Goal: Feedback & Contribution: Leave review/rating

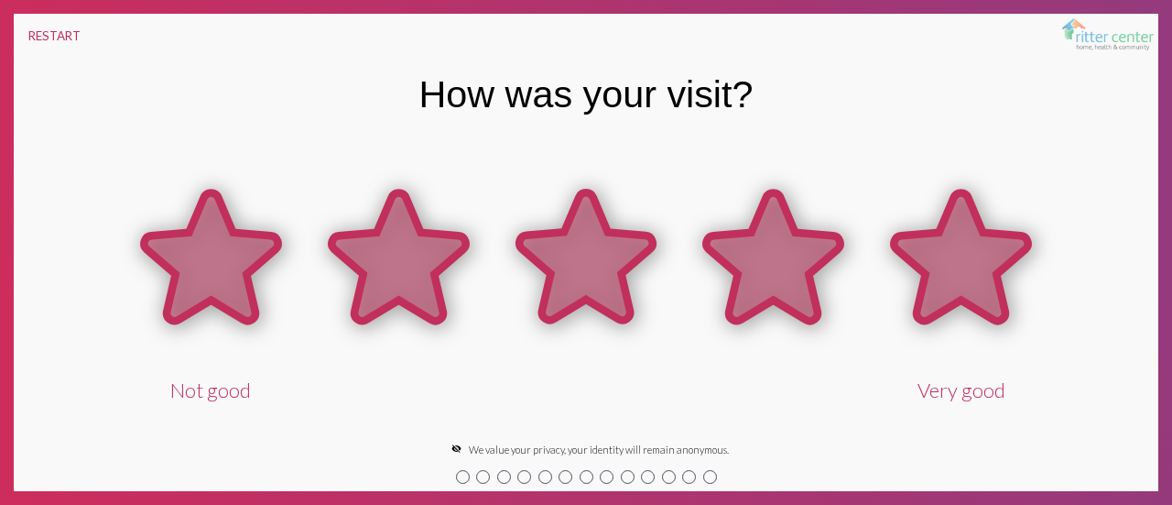
click at [980, 246] on icon at bounding box center [962, 257] width 134 height 128
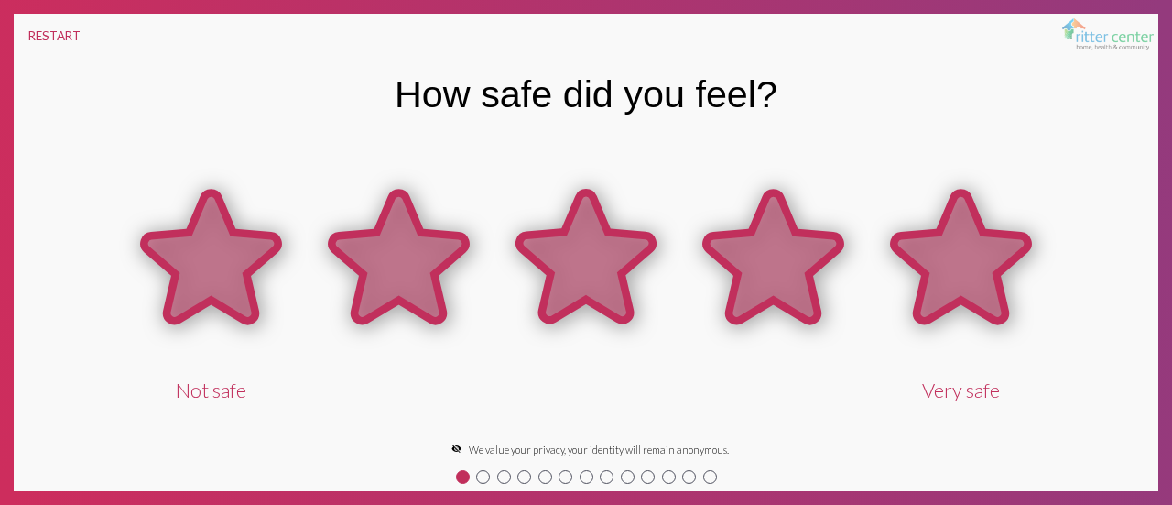
click at [980, 246] on icon at bounding box center [962, 257] width 134 height 128
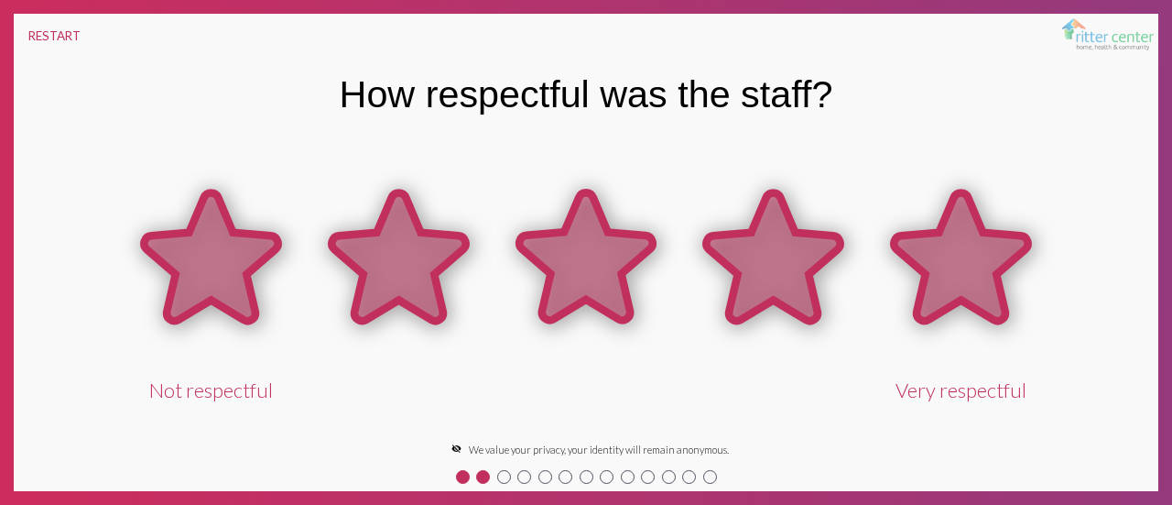
click at [980, 246] on icon at bounding box center [962, 257] width 134 height 128
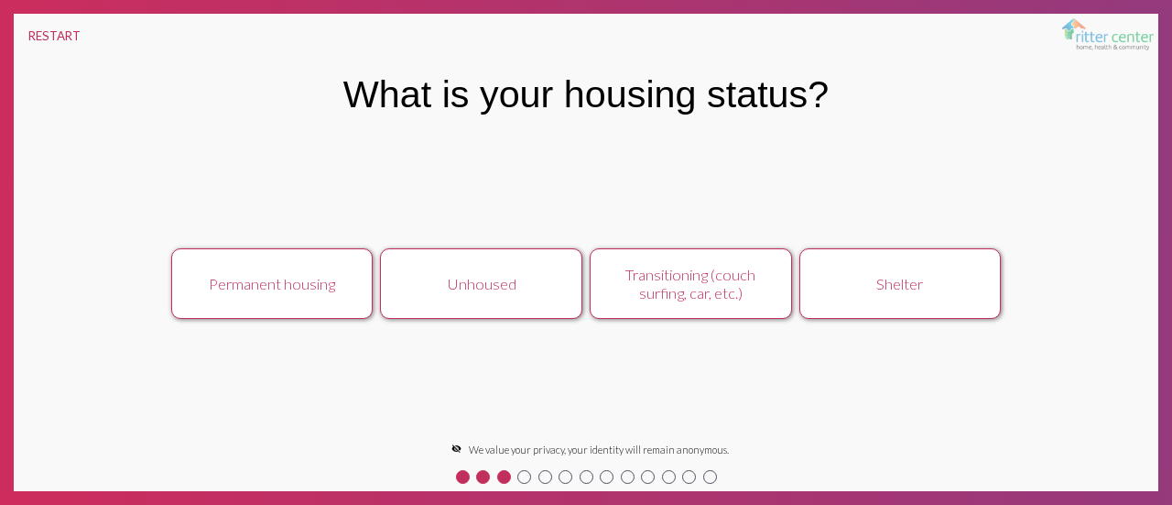
click at [324, 277] on div "Permanent housing" at bounding box center [272, 284] width 180 height 18
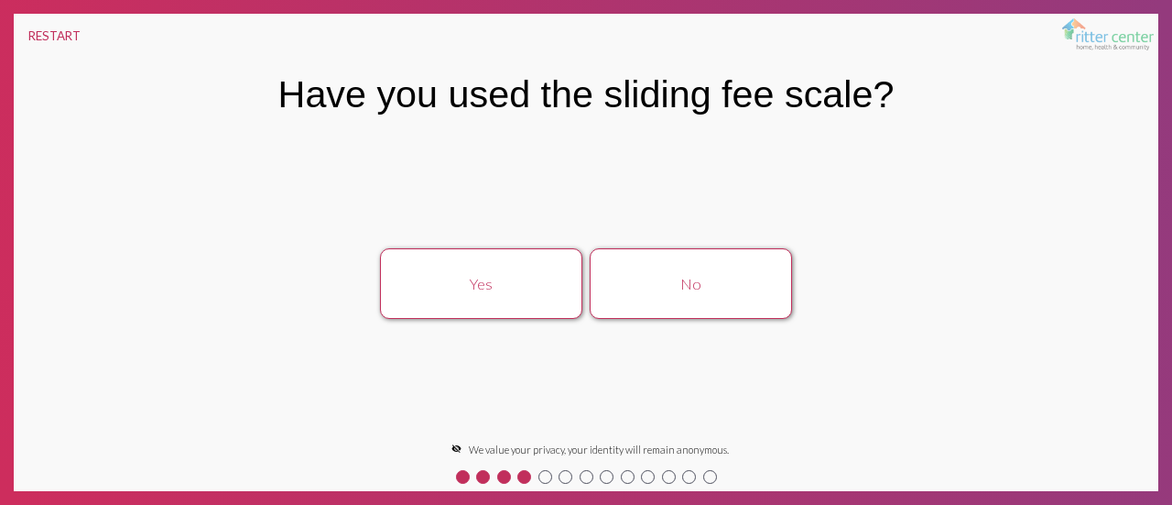
click at [661, 292] on button "No" at bounding box center [690, 283] width 201 height 71
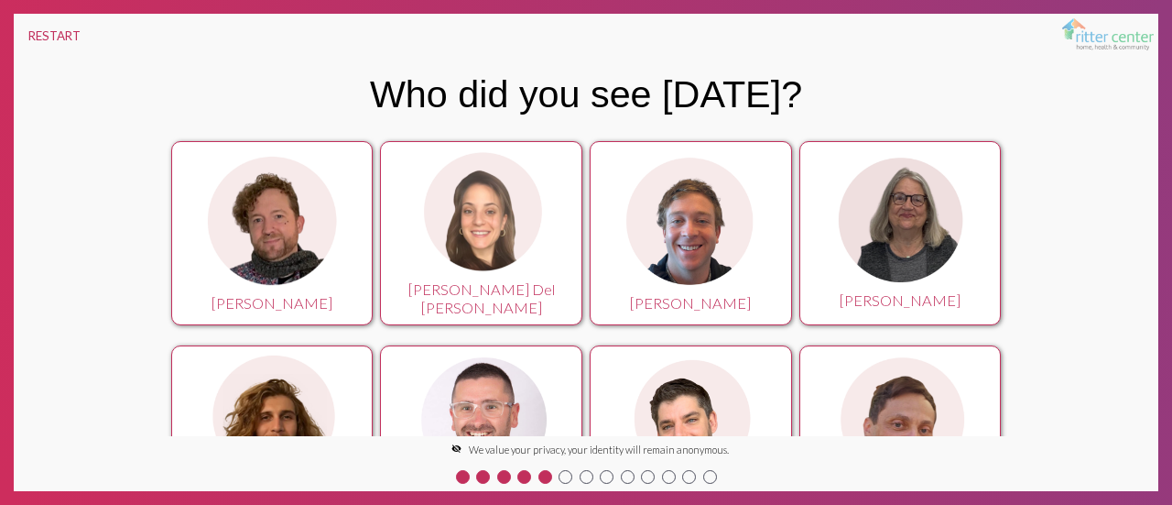
click at [661, 221] on img at bounding box center [690, 222] width 137 height 136
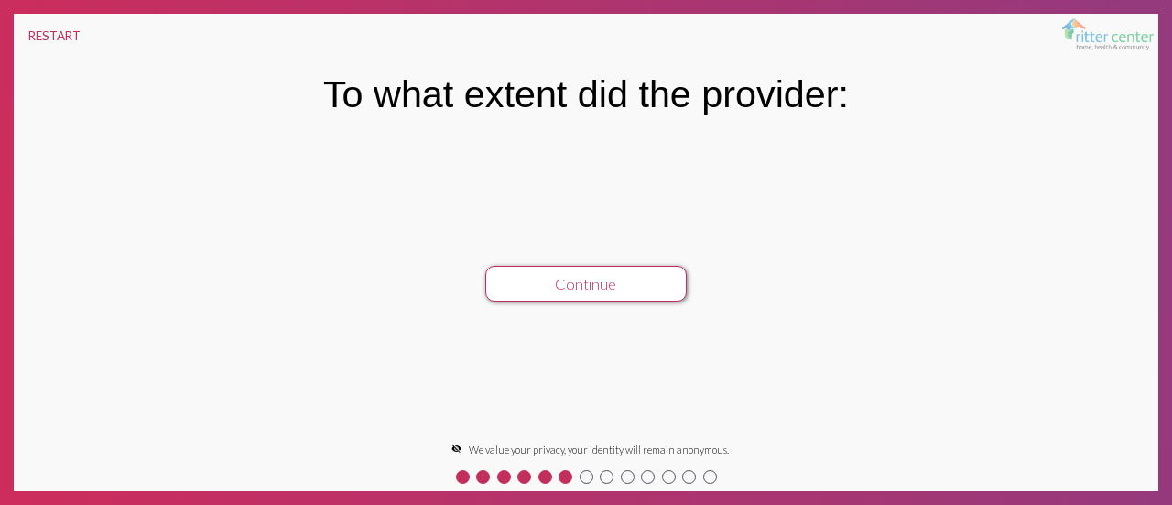
click at [612, 287] on button "Continue" at bounding box center [585, 284] width 201 height 36
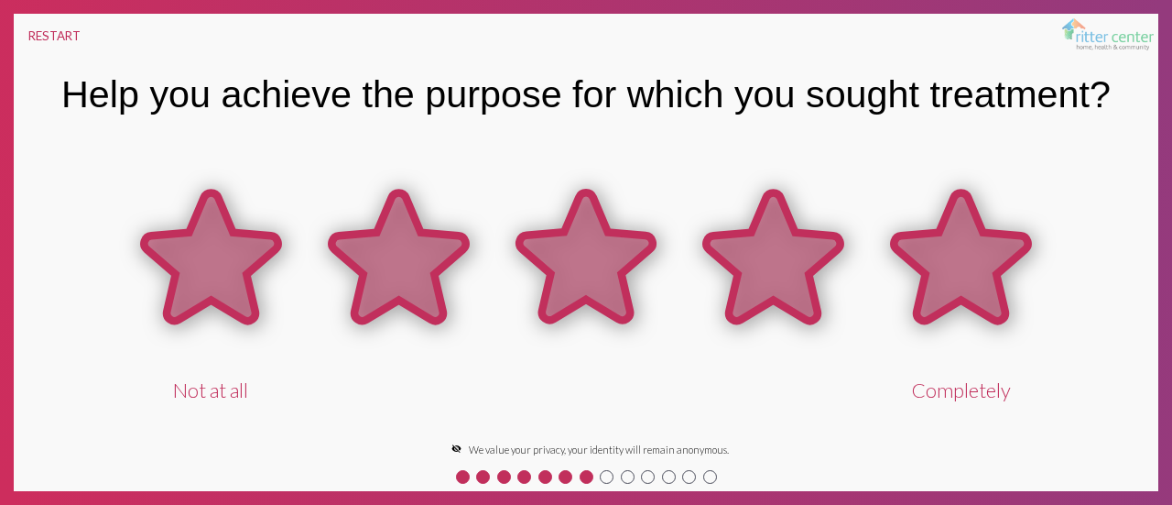
click at [924, 255] on icon at bounding box center [962, 257] width 134 height 128
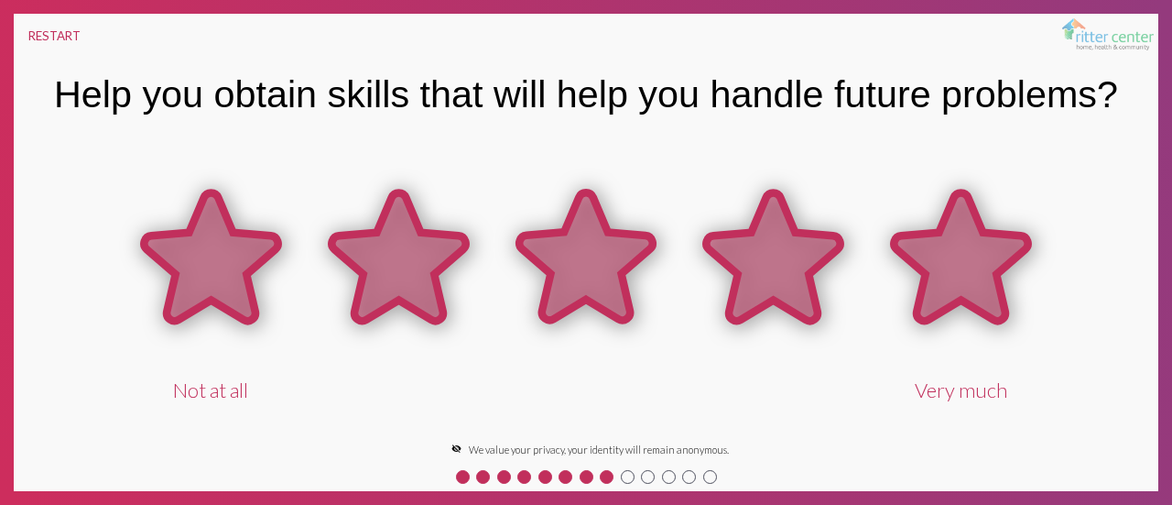
click at [974, 255] on icon at bounding box center [962, 257] width 134 height 128
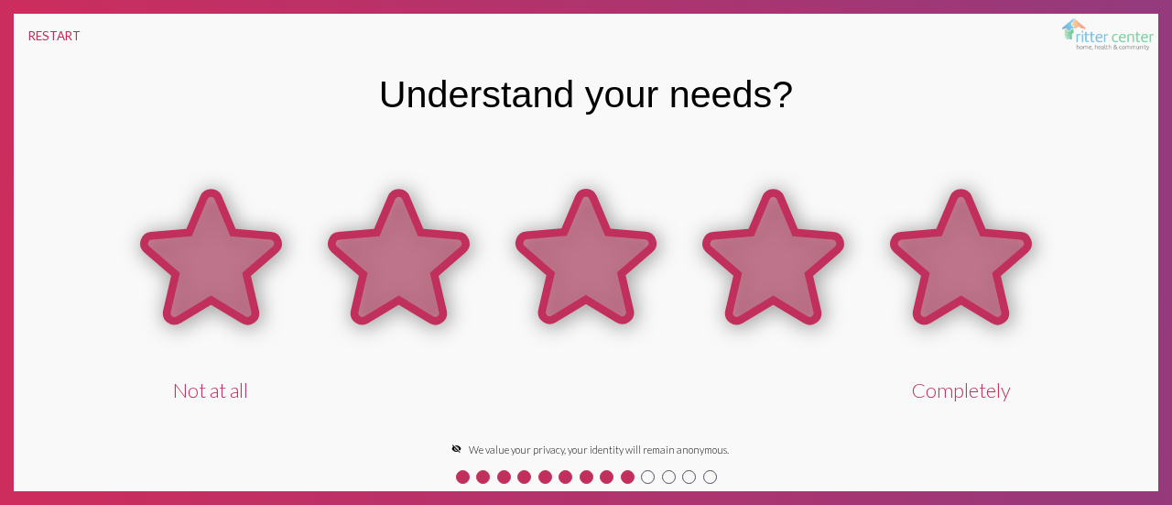
click at [986, 270] on icon at bounding box center [962, 257] width 134 height 128
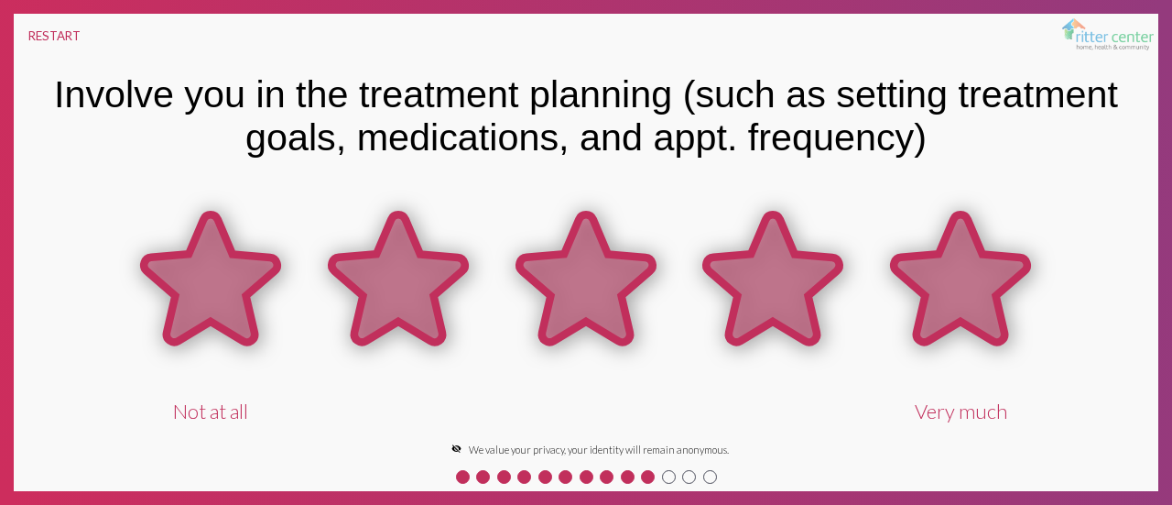
click at [993, 283] on icon at bounding box center [962, 278] width 134 height 128
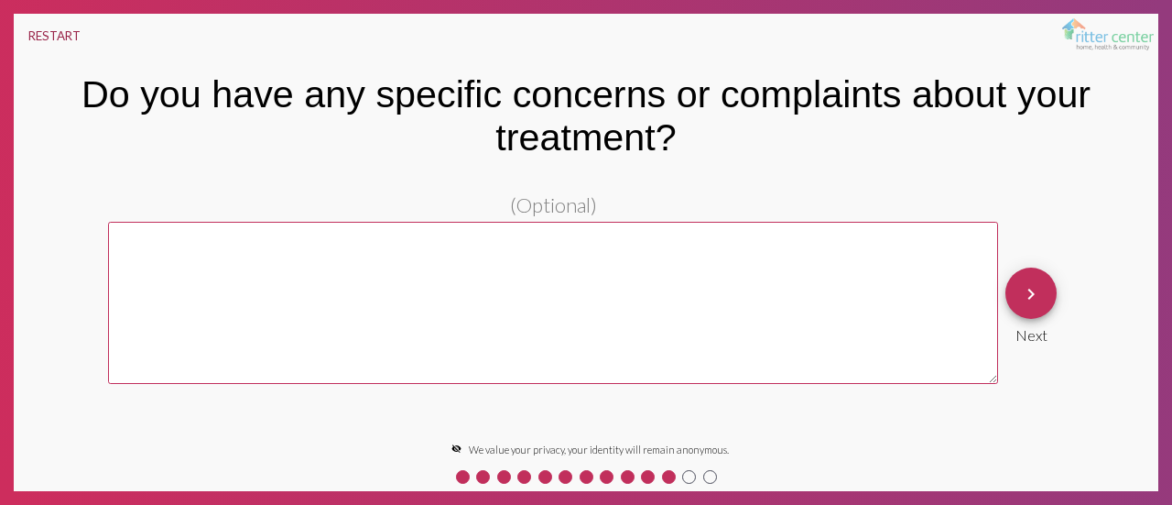
click at [49, 37] on button "RESTART" at bounding box center [55, 36] width 82 height 44
